Goal: Navigation & Orientation: Find specific page/section

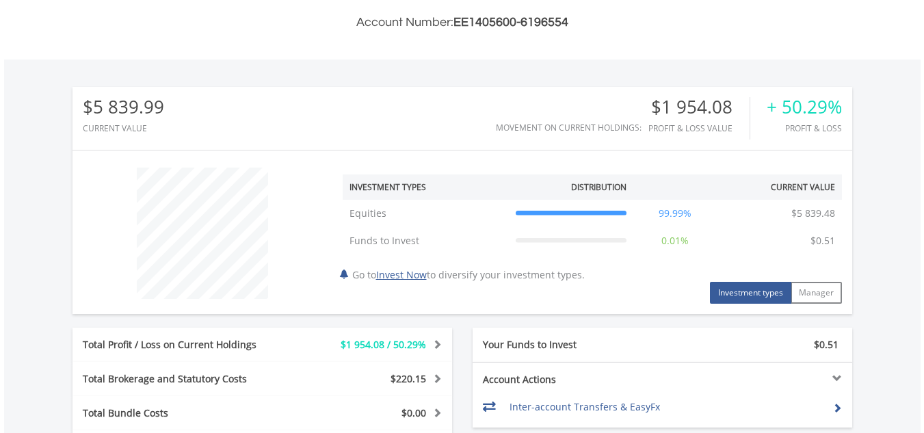
scroll to position [363, 0]
click at [923, 274] on html "My Investments Invest Now New Listings Sell My Recurring Investments Pending Or…" at bounding box center [462, 221] width 924 height 1169
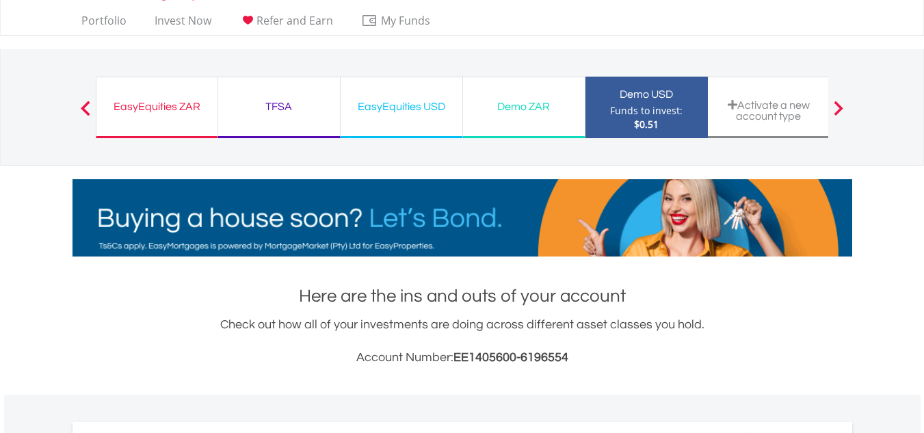
scroll to position [0, 0]
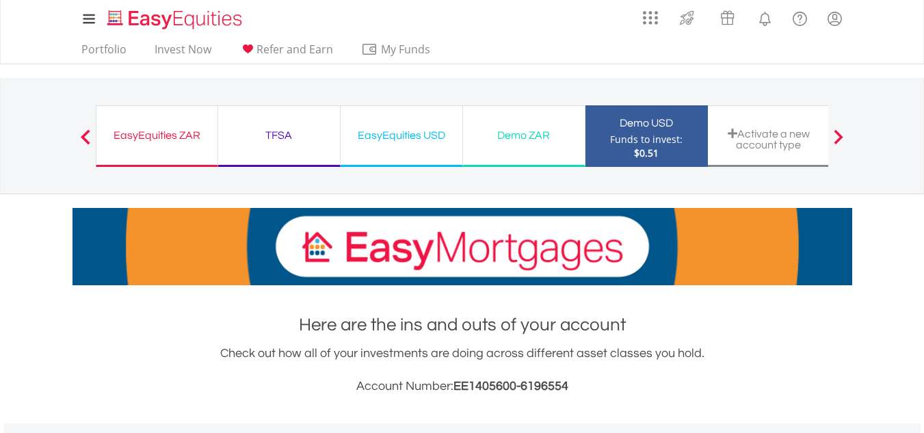
drag, startPoint x: 930, startPoint y: 229, endPoint x: 910, endPoint y: 51, distance: 179.6
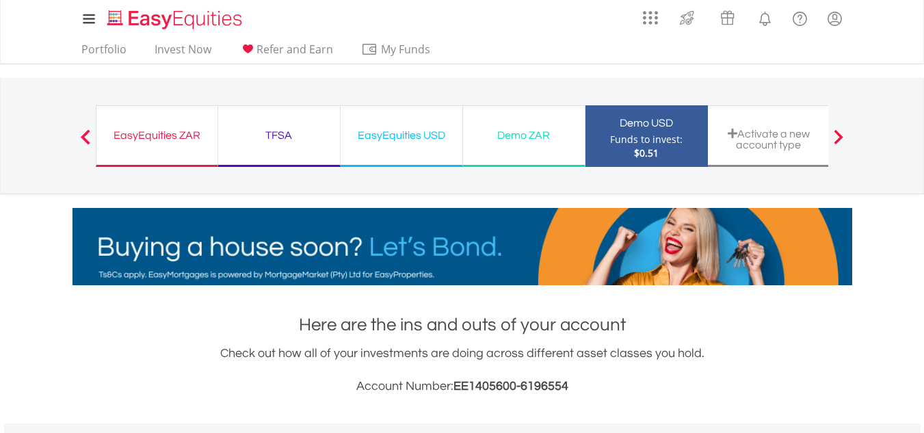
click at [910, 51] on nav "My Investments Invest Now New Listings Sell My Recurring Investments Pending Or…" at bounding box center [462, 32] width 924 height 64
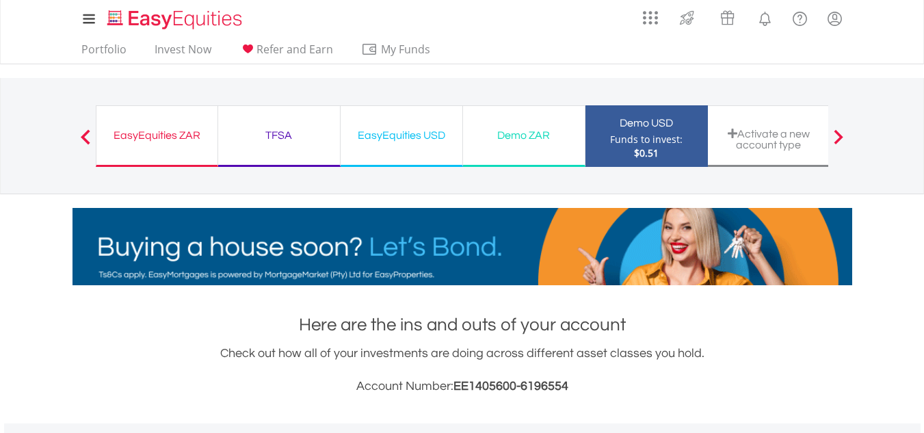
click at [541, 128] on div "Demo ZAR" at bounding box center [523, 135] width 105 height 19
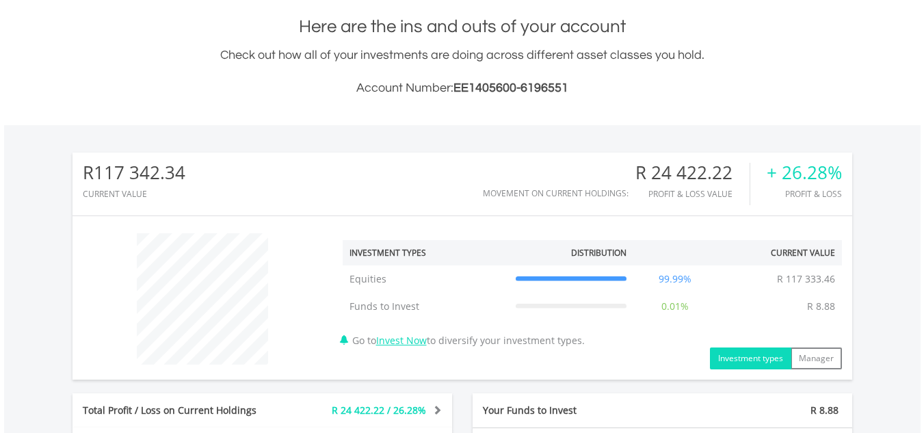
scroll to position [296, 0]
